Goal: Check status: Check status

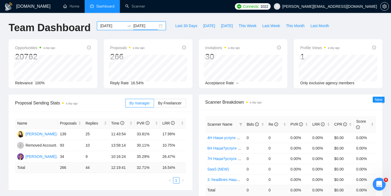
click at [107, 7] on span "Dashboard" at bounding box center [106, 6] width 18 height 5
click at [267, 26] on span "Last Week" at bounding box center [271, 26] width 18 height 6
type input "[DATE]"
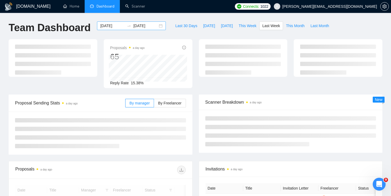
click at [158, 25] on div "[DATE] [DATE]" at bounding box center [131, 26] width 69 height 9
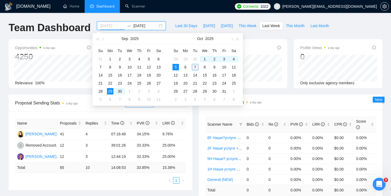
type input "[DATE]"
click at [194, 68] on div "7" at bounding box center [195, 67] width 6 height 6
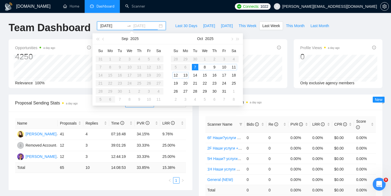
type input "[DATE]"
click at [196, 66] on div "7" at bounding box center [195, 67] width 6 height 6
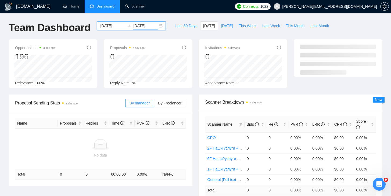
click at [114, 27] on input "[DATE]" at bounding box center [112, 26] width 24 height 6
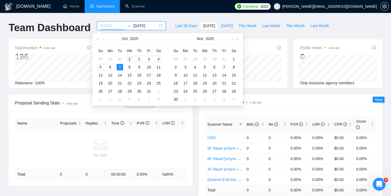
type input "[DATE]"
click at [129, 58] on div "1" at bounding box center [129, 59] width 6 height 6
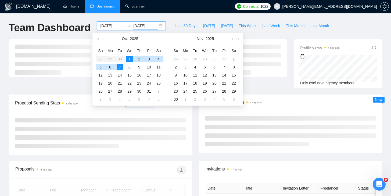
type input "[DATE]"
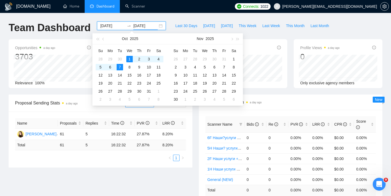
click at [192, 119] on div "Name Proposals Replies Time PVR LRR [PERSON_NAME] 61 5 16:22:32 27.87% 8.20% To…" at bounding box center [101, 140] width 184 height 56
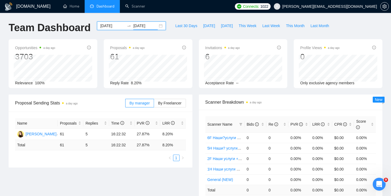
click at [155, 27] on div "[DATE] [DATE]" at bounding box center [131, 26] width 69 height 9
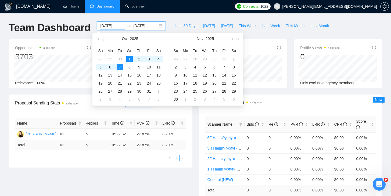
click at [104, 38] on button "button" at bounding box center [104, 38] width 6 height 11
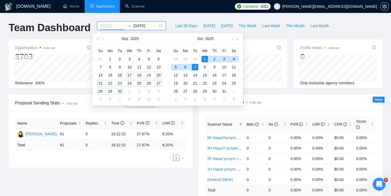
type input "[DATE]"
click at [122, 75] on div "16" at bounding box center [120, 75] width 6 height 6
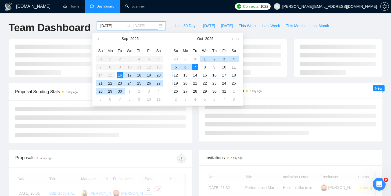
type input "[DATE]"
click at [195, 68] on div "7" at bounding box center [195, 67] width 6 height 6
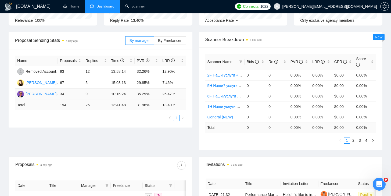
scroll to position [66, 0]
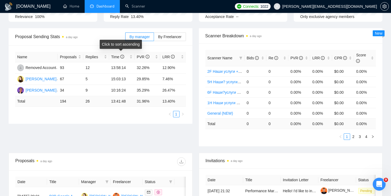
click at [138, 40] on div "Click to sort ascending" at bounding box center [121, 44] width 42 height 9
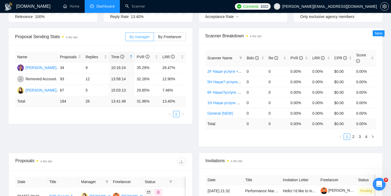
click at [140, 36] on span "By manager" at bounding box center [140, 37] width 20 height 4
click at [126, 38] on input "By manager" at bounding box center [126, 38] width 0 height 0
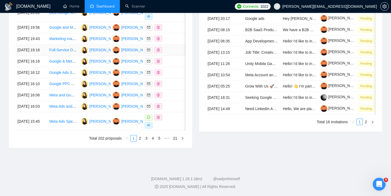
scroll to position [291, 0]
click at [159, 138] on link "5" at bounding box center [160, 139] width 6 height 6
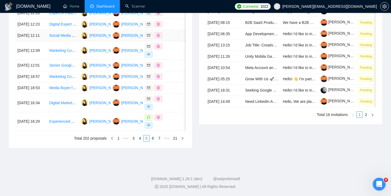
scroll to position [293, 0]
click at [158, 140] on link "7" at bounding box center [160, 139] width 6 height 6
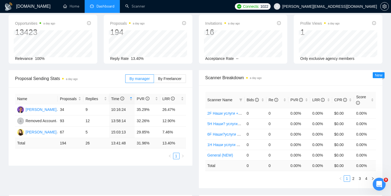
scroll to position [0, 0]
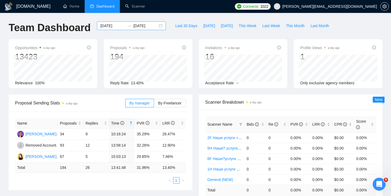
click at [156, 29] on div "[DATE] [DATE]" at bounding box center [131, 26] width 69 height 9
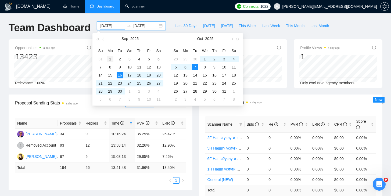
type input "[DATE]"
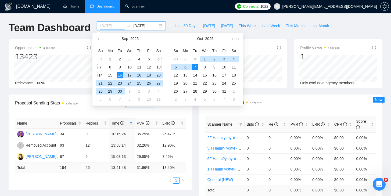
click at [111, 57] on div "1" at bounding box center [110, 59] width 6 height 6
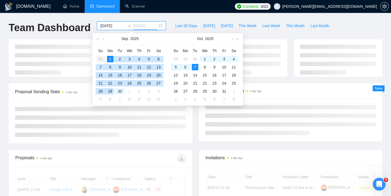
type input "[DATE]"
click at [193, 65] on div "7" at bounding box center [195, 67] width 6 height 6
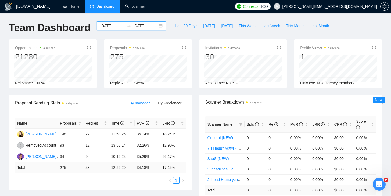
click at [112, 26] on input "[DATE]" at bounding box center [112, 26] width 24 height 6
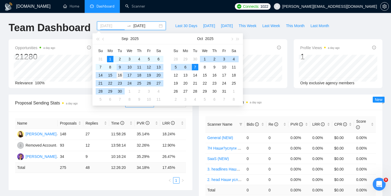
type input "[DATE]"
click at [119, 73] on div "16" at bounding box center [120, 75] width 6 height 6
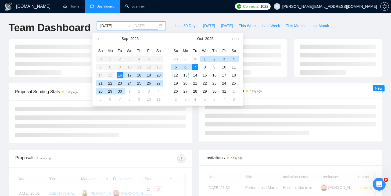
type input "[DATE]"
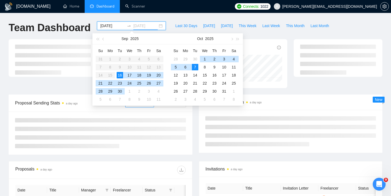
click at [195, 68] on div "7" at bounding box center [195, 67] width 6 height 6
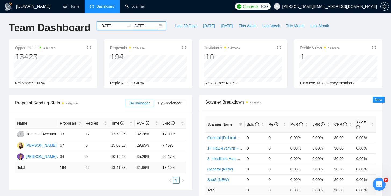
click at [112, 26] on input "[DATE]" at bounding box center [112, 26] width 24 height 6
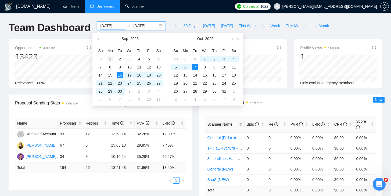
type input "[DATE]"
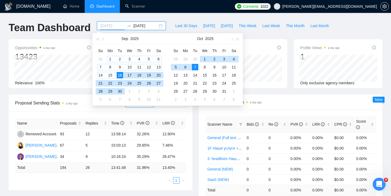
click at [111, 59] on div "1" at bounding box center [110, 59] width 6 height 6
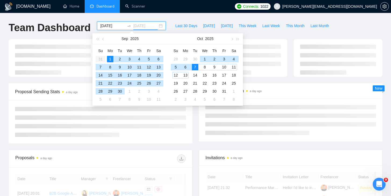
type input "[DATE]"
click at [197, 67] on div "7" at bounding box center [195, 67] width 6 height 6
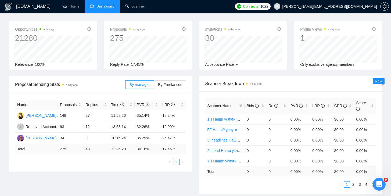
scroll to position [21, 0]
